Goal: Task Accomplishment & Management: Use online tool/utility

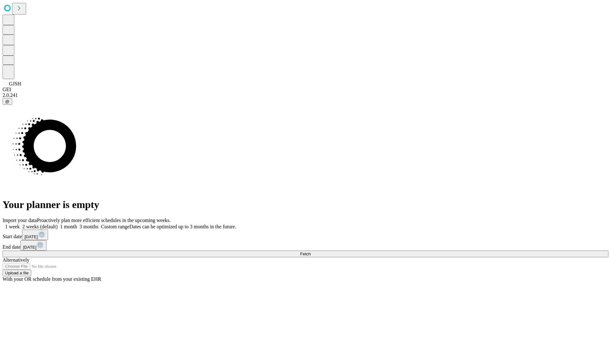
click at [310, 252] on span "Fetch" at bounding box center [305, 254] width 10 height 5
